Goal: Task Accomplishment & Management: Manage account settings

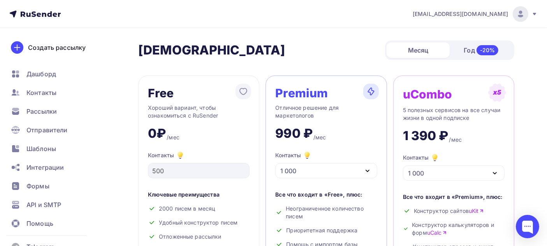
click at [518, 12] on img at bounding box center [520, 13] width 9 height 9
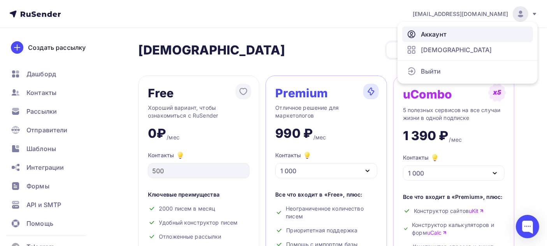
click at [458, 29] on link "Аккаунт" at bounding box center [467, 34] width 131 height 16
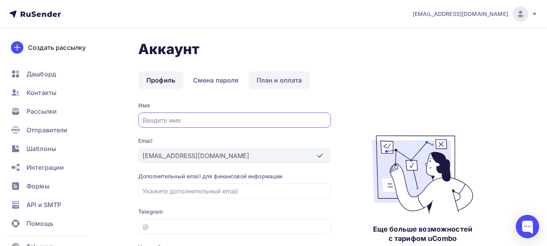
click at [282, 83] on link "План и оплата" at bounding box center [279, 80] width 62 height 18
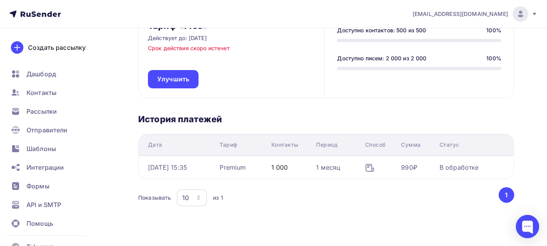
scroll to position [110, 0]
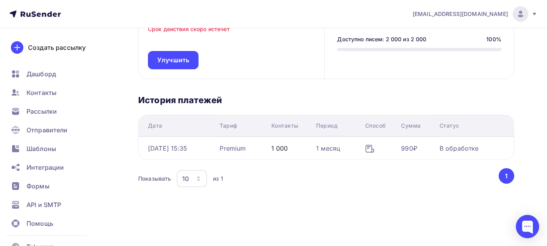
click at [246, 145] on div "Premium" at bounding box center [232, 148] width 26 height 9
click at [282, 177] on div "Показывать 10 10 20 50 100 из 1" at bounding box center [317, 179] width 359 height 18
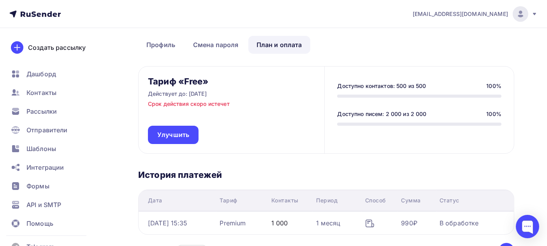
scroll to position [0, 0]
